Goal: Information Seeking & Learning: Learn about a topic

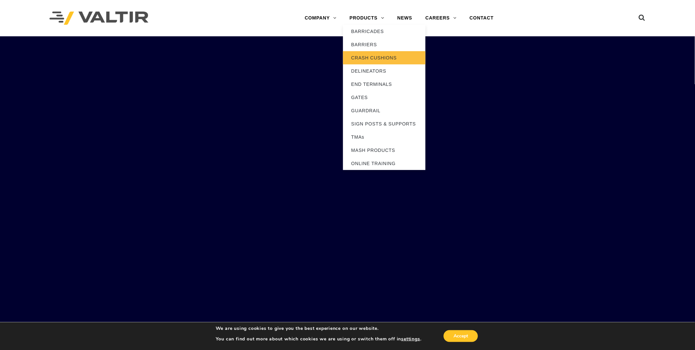
click at [366, 55] on link "CRASH CUSHIONS" at bounding box center [384, 57] width 83 height 13
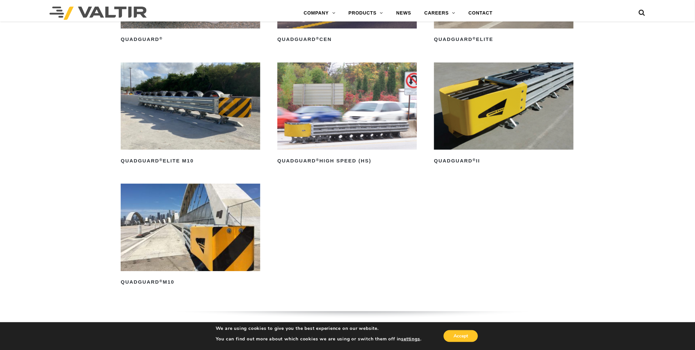
scroll to position [550, 0]
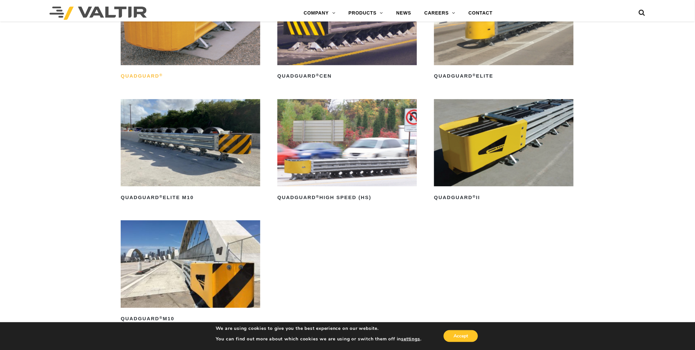
click at [148, 74] on h2 "QuadGuard ®" at bounding box center [191, 76] width 140 height 11
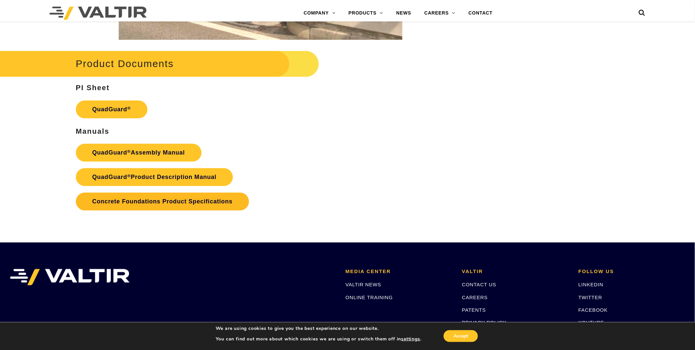
scroll to position [1394, 0]
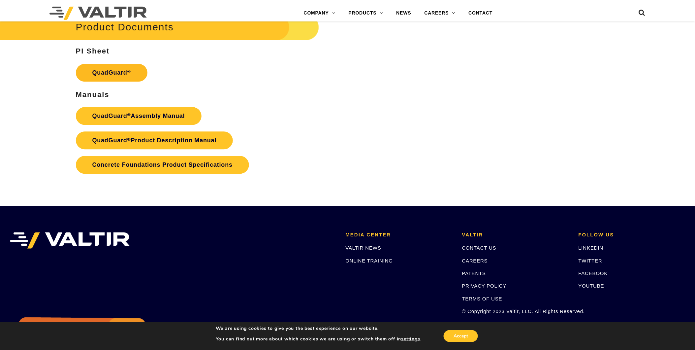
click at [110, 68] on link "QuadGuard ®" at bounding box center [112, 73] width 72 height 18
